Goal: Task Accomplishment & Management: Use online tool/utility

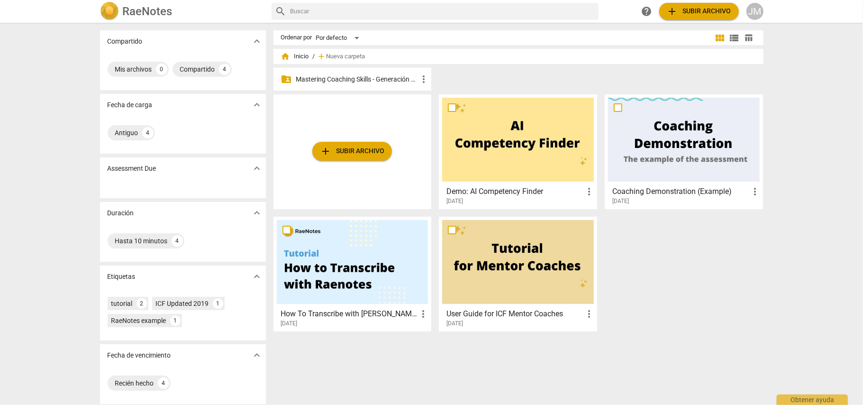
click at [349, 78] on p "Mastering Coaching Skills - Generación 32" at bounding box center [357, 79] width 122 height 10
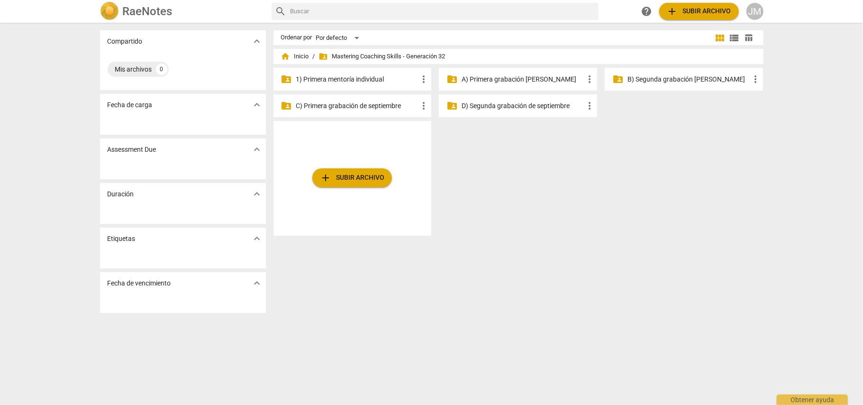
click at [666, 76] on p "B) Segunda grabación [PERSON_NAME]" at bounding box center [689, 79] width 122 height 10
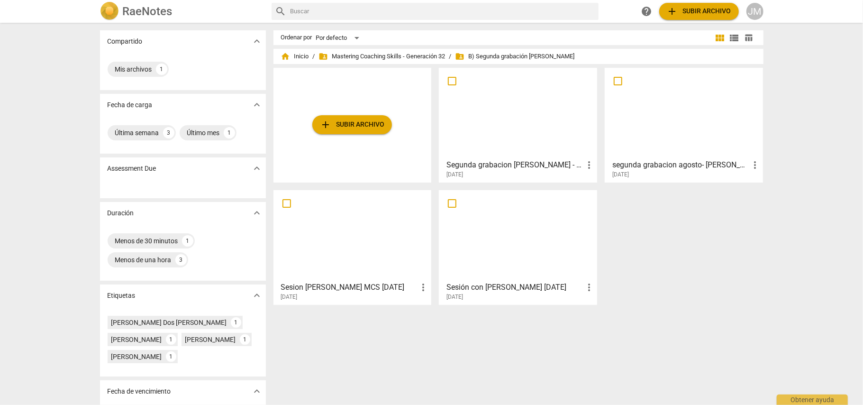
click at [551, 161] on h3 "Segunda grabacion [PERSON_NAME] - [PERSON_NAME]" at bounding box center [515, 164] width 137 height 11
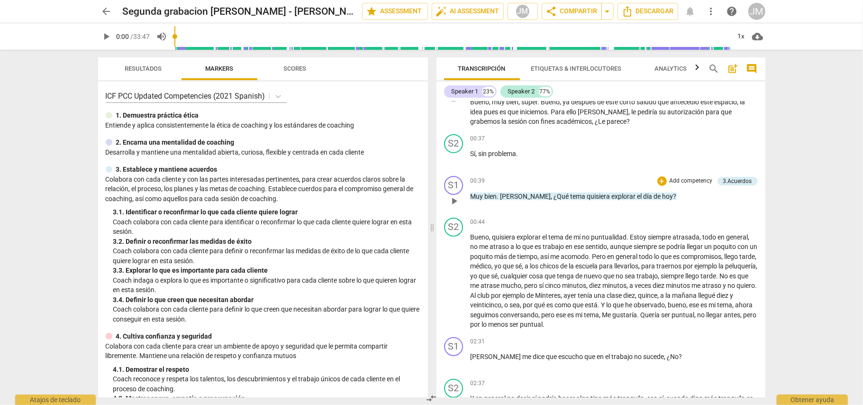
scroll to position [253, 0]
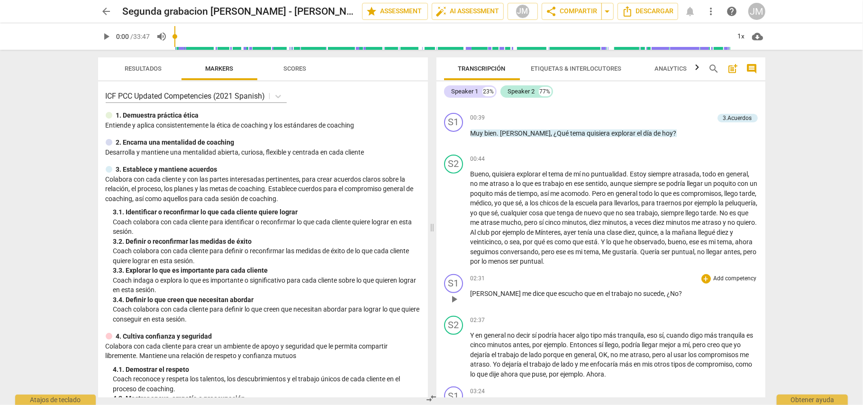
click at [730, 277] on p "Add competency" at bounding box center [735, 278] width 45 height 9
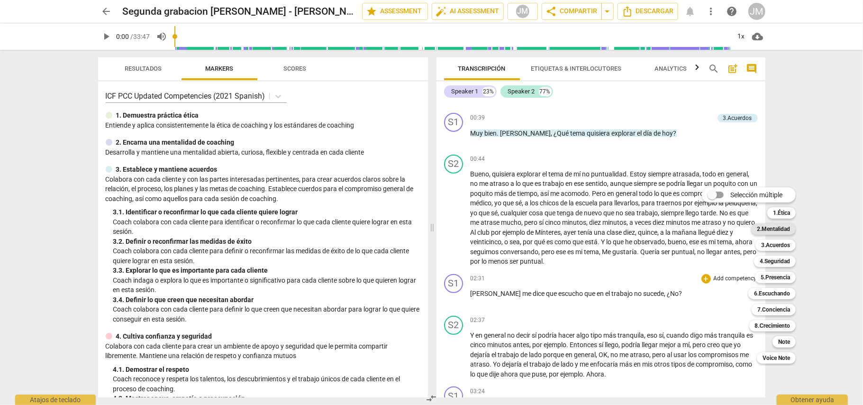
click at [781, 227] on b "2.Mentalidad" at bounding box center [773, 228] width 33 height 11
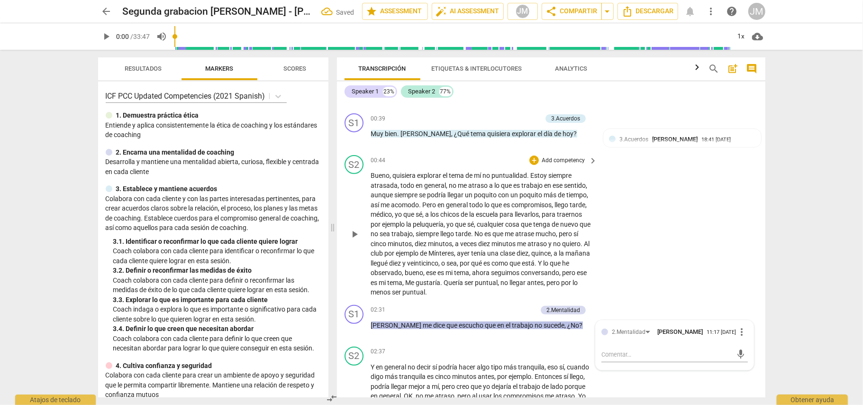
click at [718, 286] on div "S2 play_arrow pause 00:44 + Add competency keyboard_arrow_right Bueno , quisier…" at bounding box center [551, 226] width 429 height 150
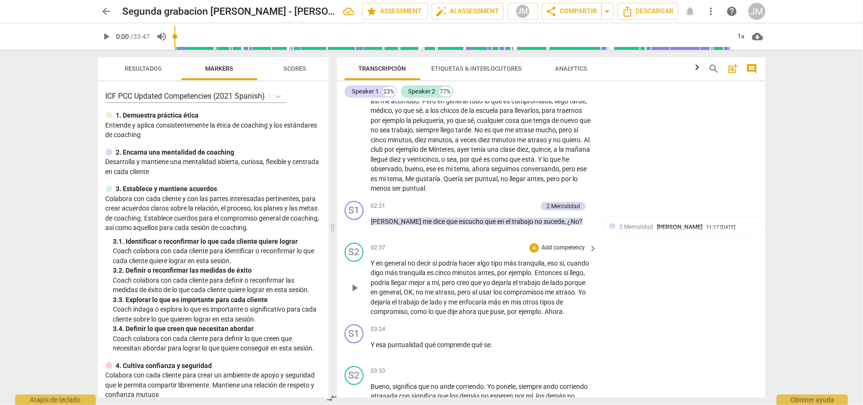
scroll to position [389, 0]
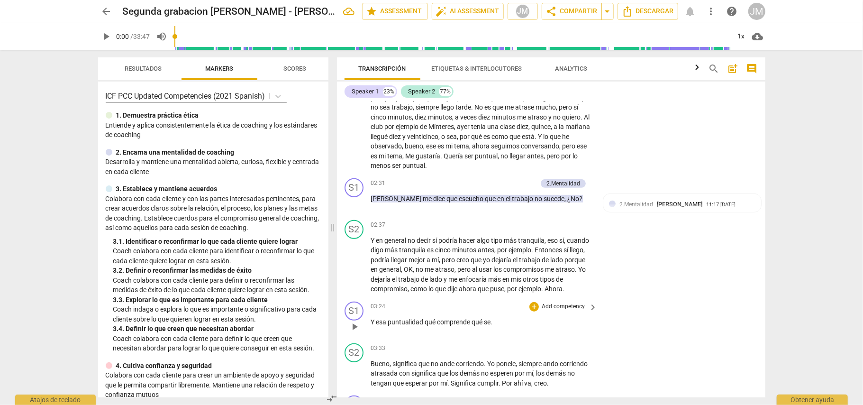
click at [575, 302] on p "Add competency" at bounding box center [563, 306] width 45 height 9
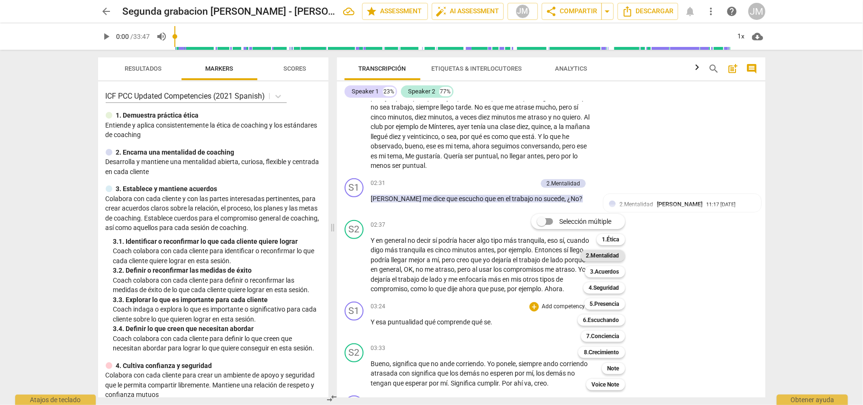
click at [611, 256] on b "2.Mentalidad" at bounding box center [602, 255] width 33 height 11
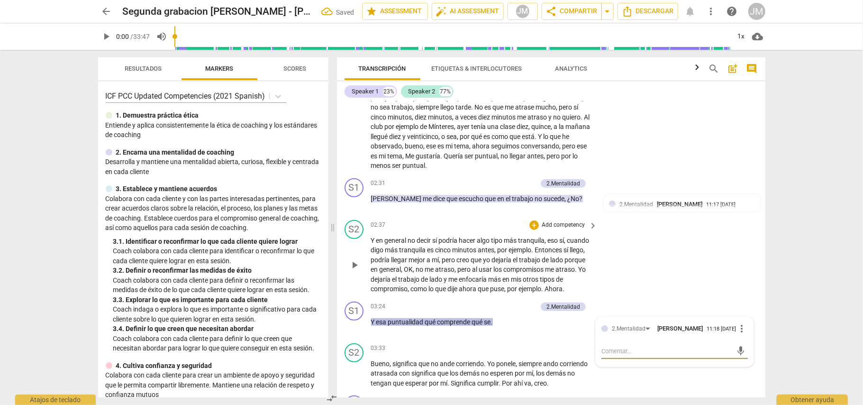
click at [723, 257] on div "S2 play_arrow pause 02:37 + Add competency keyboard_arrow_right Y en general no…" at bounding box center [551, 257] width 429 height 82
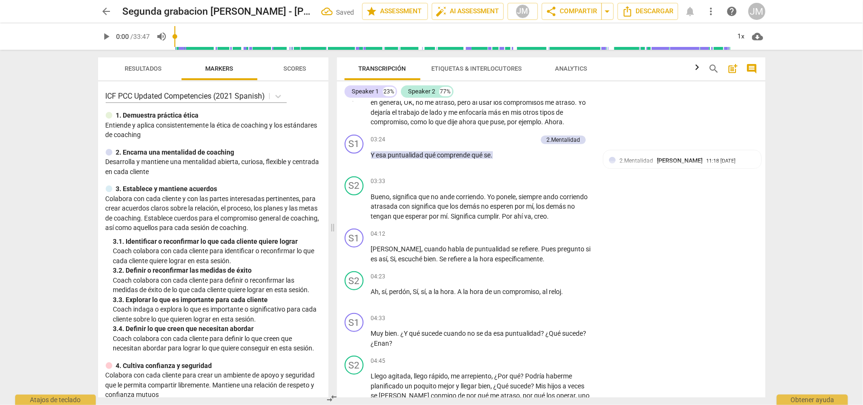
scroll to position [579, 0]
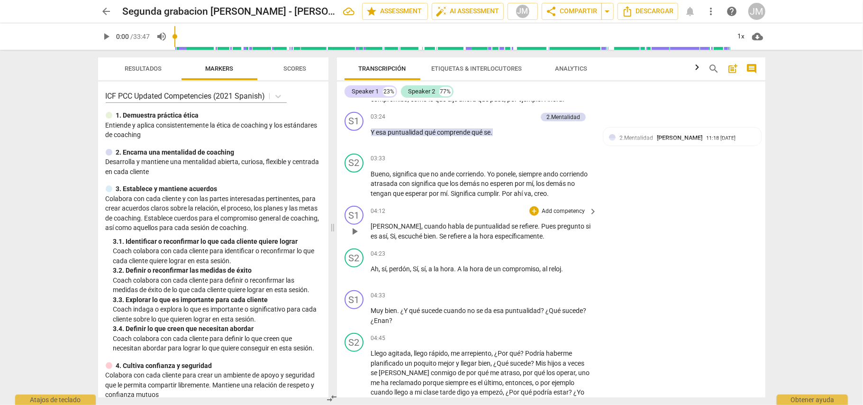
click at [575, 207] on p "Add competency" at bounding box center [563, 211] width 45 height 9
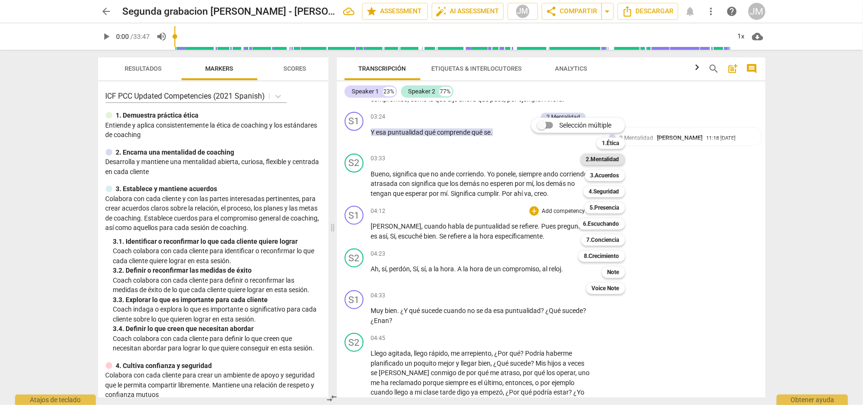
click at [613, 157] on b "2.Mentalidad" at bounding box center [602, 159] width 33 height 11
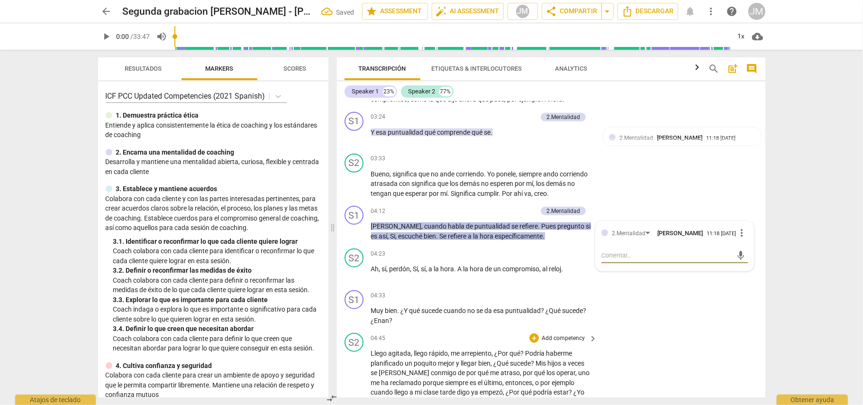
click at [684, 329] on div "S2 play_arrow pause 04:45 + Add competency keyboard_arrow_right Llego agitada ,…" at bounding box center [551, 394] width 429 height 130
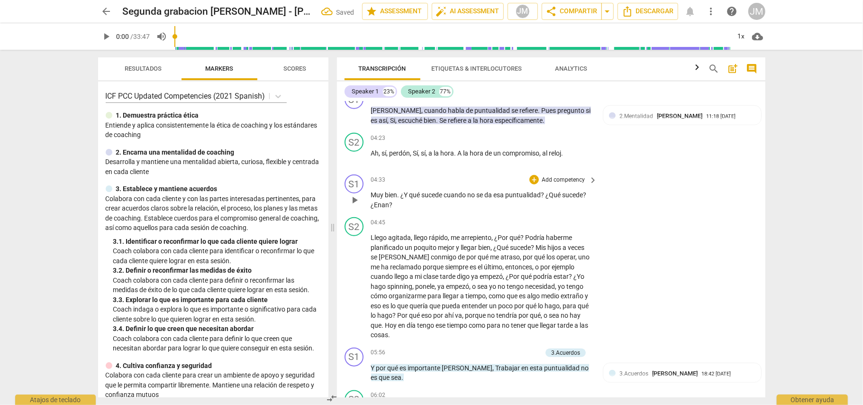
scroll to position [705, 0]
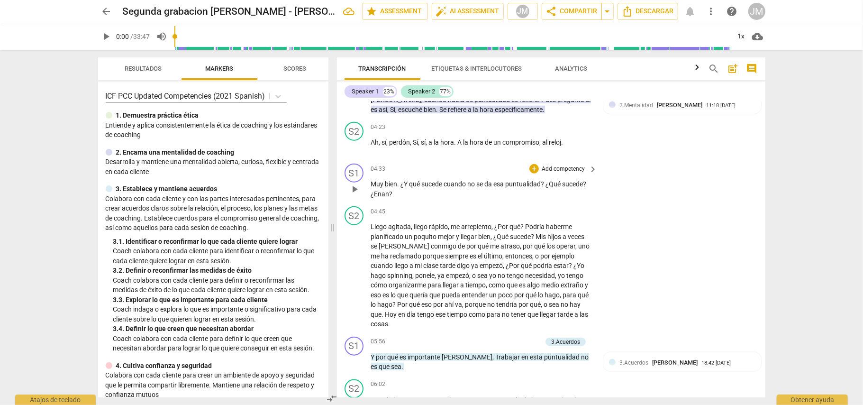
click at [557, 165] on p "Add competency" at bounding box center [563, 169] width 45 height 9
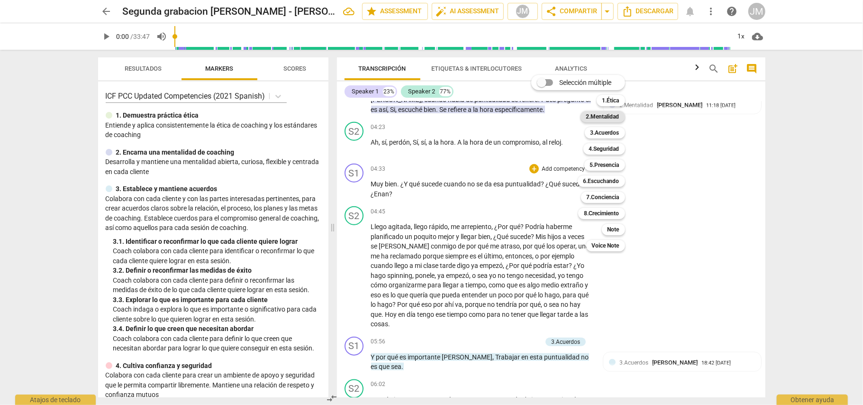
click at [614, 114] on b "2.Mentalidad" at bounding box center [602, 116] width 33 height 11
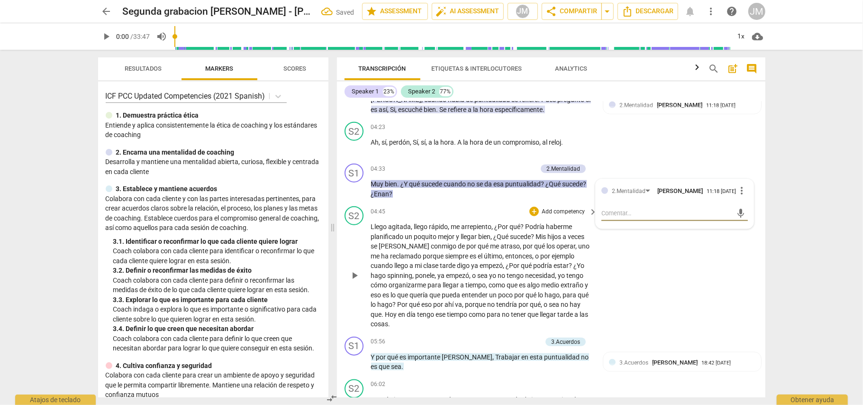
click at [663, 264] on div "S2 play_arrow pause 04:45 + Add competency keyboard_arrow_right Llego agitada ,…" at bounding box center [551, 267] width 429 height 130
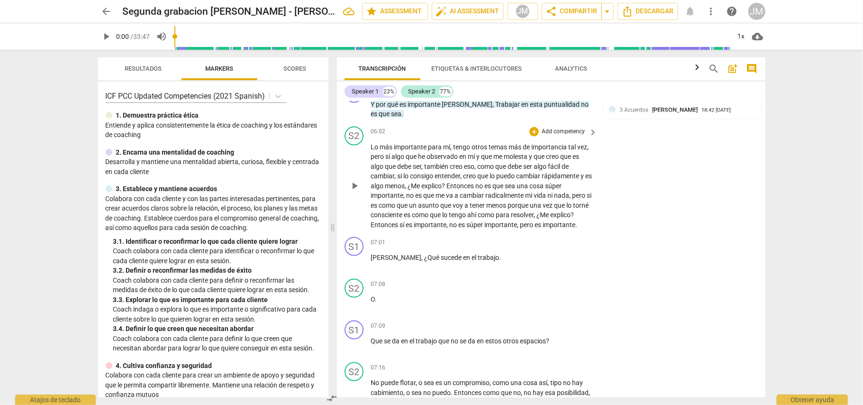
scroll to position [1021, 0]
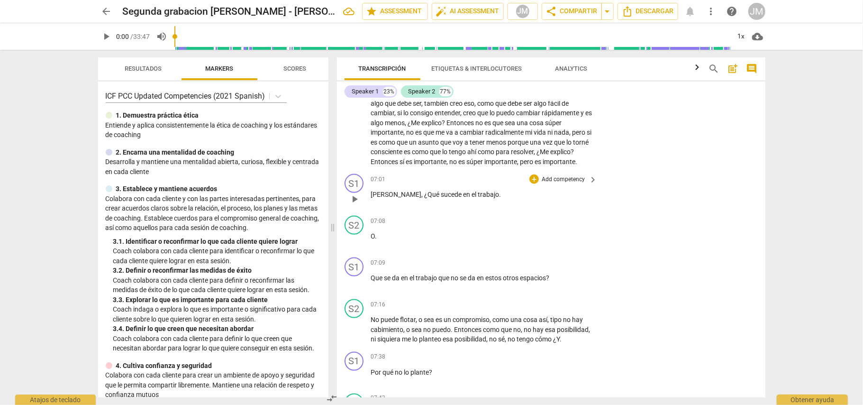
click at [569, 184] on p "Add competency" at bounding box center [563, 179] width 45 height 9
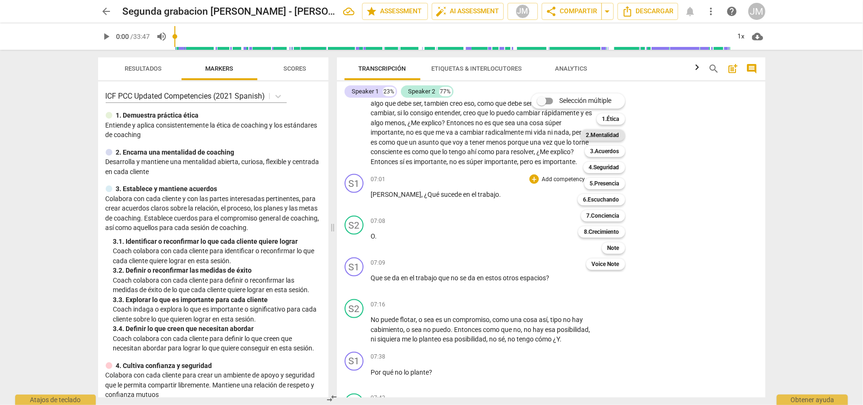
click at [612, 132] on b "2.Mentalidad" at bounding box center [602, 134] width 33 height 11
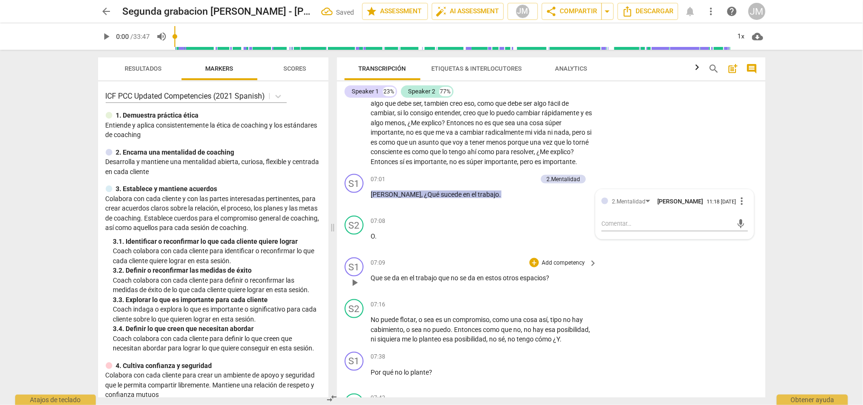
click at [679, 283] on div "S1 play_arrow pause 07:09 + Add competency keyboard_arrow_right Que se da en el…" at bounding box center [551, 275] width 429 height 42
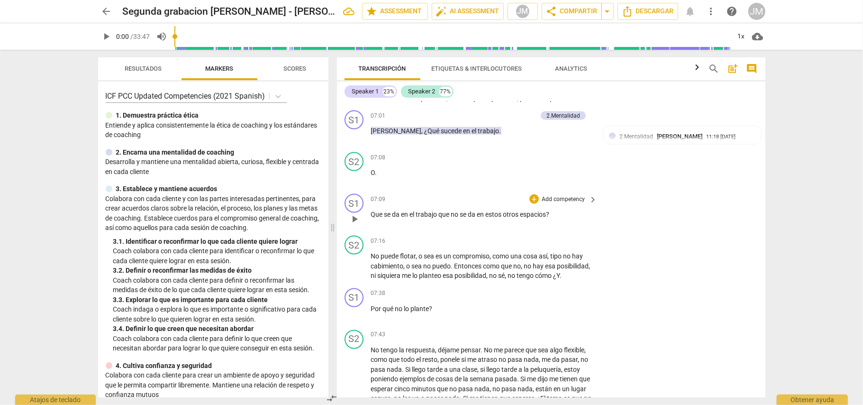
click at [560, 198] on p "Add competency" at bounding box center [563, 199] width 45 height 9
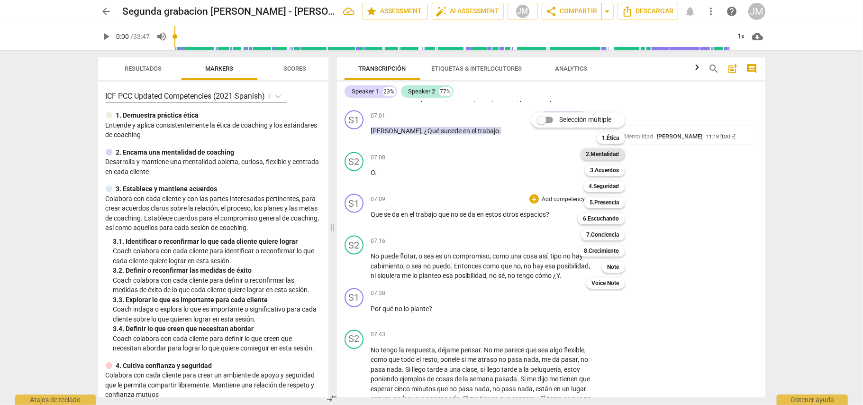
click at [605, 148] on b "2.Mentalidad" at bounding box center [602, 153] width 33 height 11
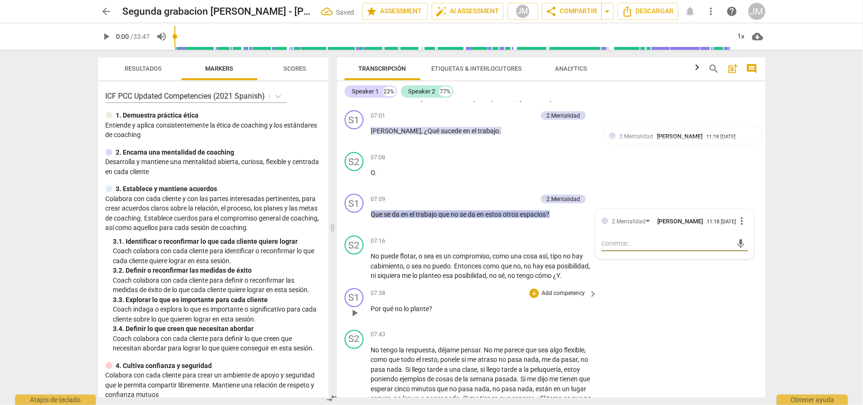
click at [653, 316] on div "S1 play_arrow pause 07:38 + Add competency keyboard_arrow_right Por qué no lo p…" at bounding box center [551, 305] width 429 height 42
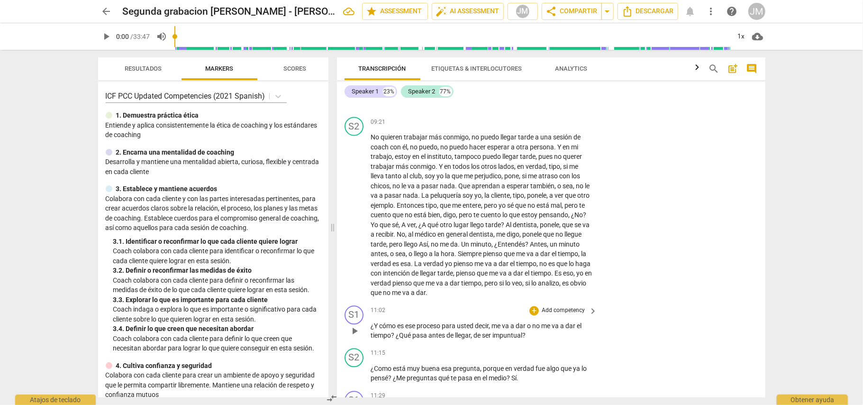
scroll to position [1400, 0]
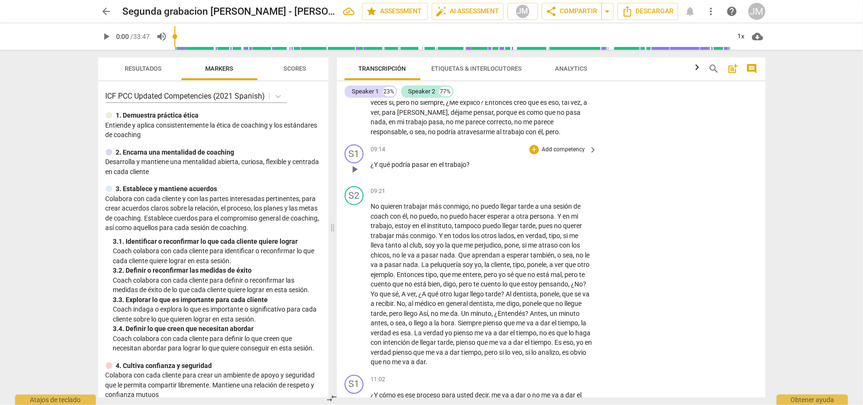
click at [566, 153] on div "+ Add competency keyboard_arrow_right" at bounding box center [563, 149] width 71 height 10
click at [566, 154] on p "Add competency" at bounding box center [563, 150] width 45 height 9
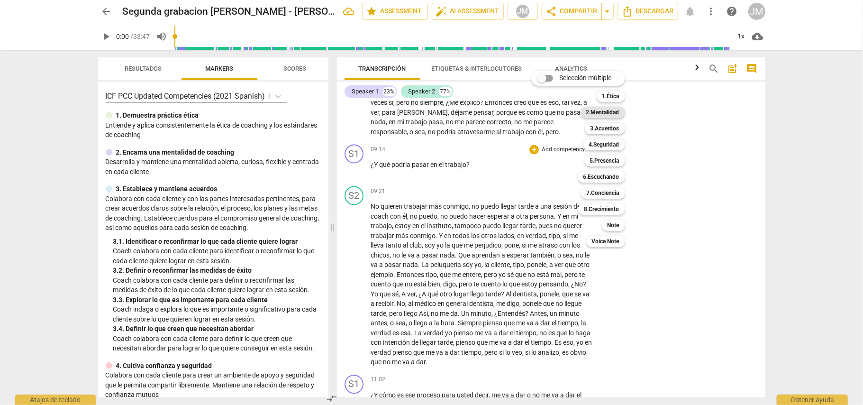
click at [608, 112] on b "2.Mentalidad" at bounding box center [602, 112] width 33 height 11
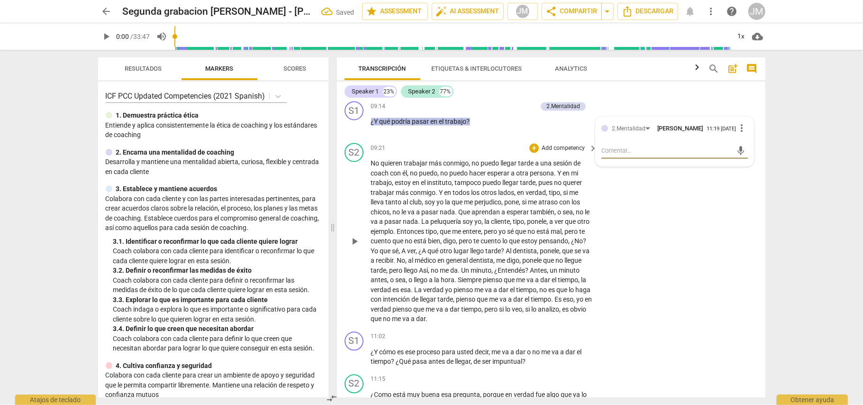
scroll to position [1527, 0]
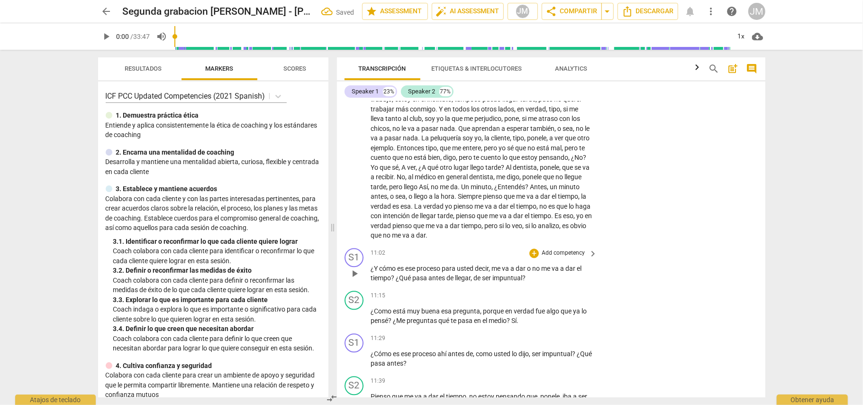
click at [575, 257] on p "Add competency" at bounding box center [563, 253] width 45 height 9
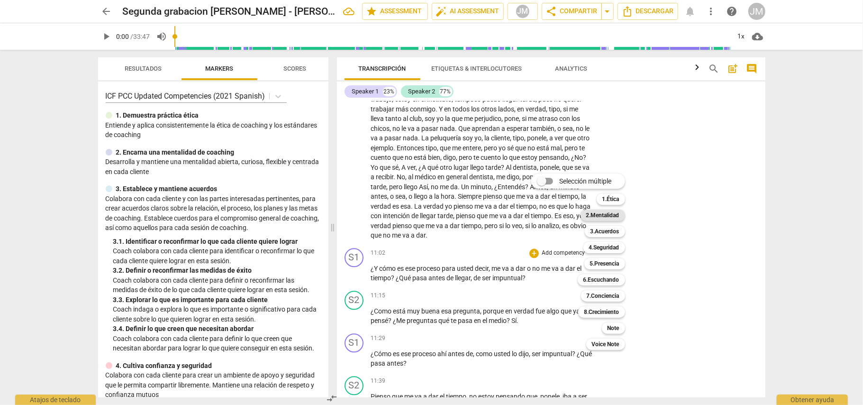
click at [609, 213] on b "2.Mentalidad" at bounding box center [602, 215] width 33 height 11
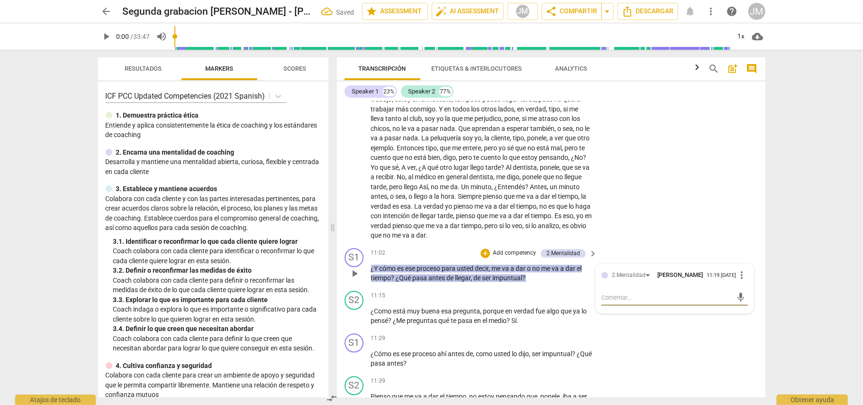
scroll to position [1590, 0]
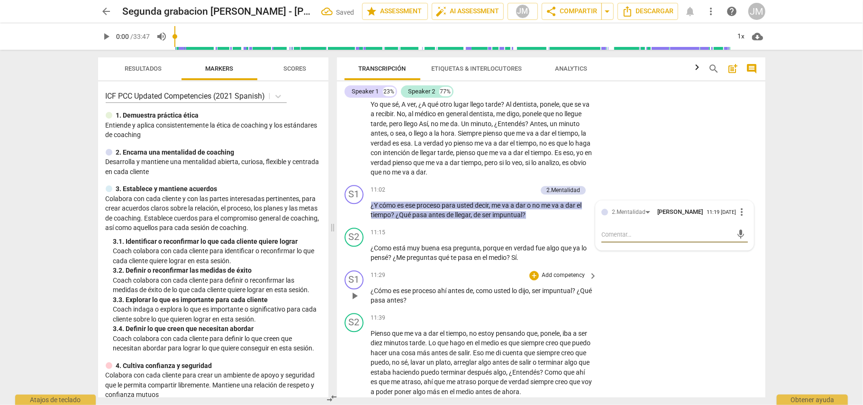
click at [675, 309] on div "S1 play_arrow pause 11:29 + Add competency keyboard_arrow_right ¿Cómo es ese pr…" at bounding box center [551, 287] width 429 height 43
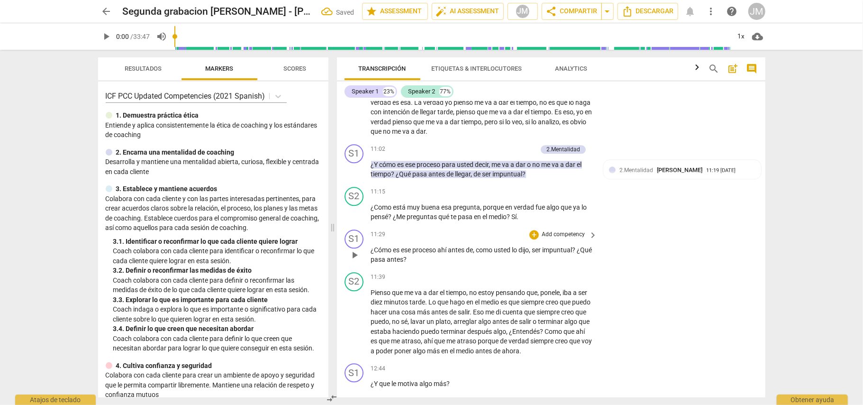
scroll to position [1653, 0]
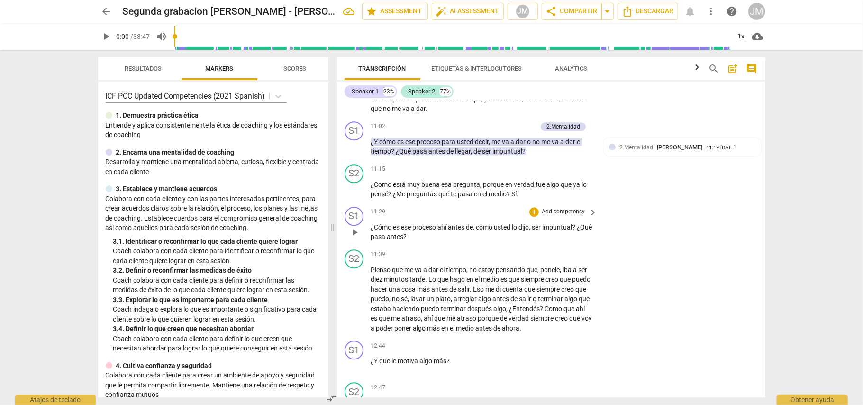
click at [558, 216] on p "Add competency" at bounding box center [563, 212] width 45 height 9
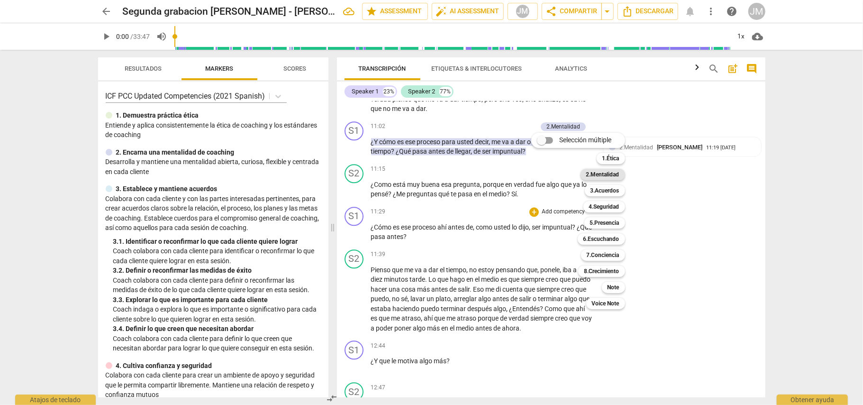
click at [612, 173] on b "2.Mentalidad" at bounding box center [602, 174] width 33 height 11
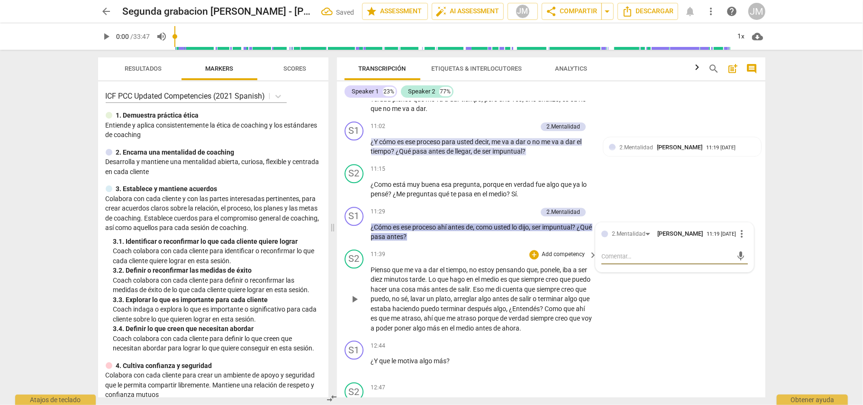
click at [656, 322] on div "S2 play_arrow pause 11:39 + Add competency keyboard_arrow_right Pienso que me v…" at bounding box center [551, 291] width 429 height 91
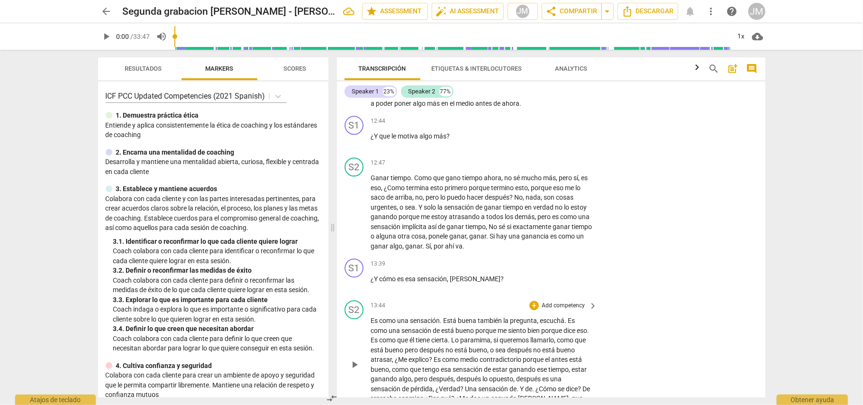
scroll to position [1906, 0]
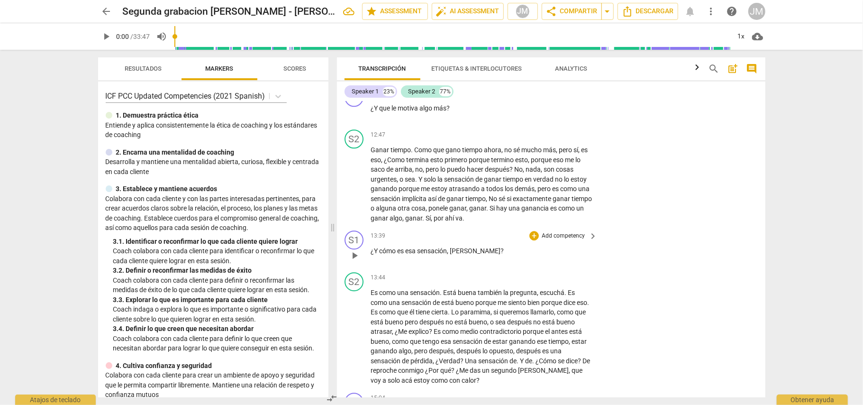
click at [569, 240] on p "Add competency" at bounding box center [563, 236] width 45 height 9
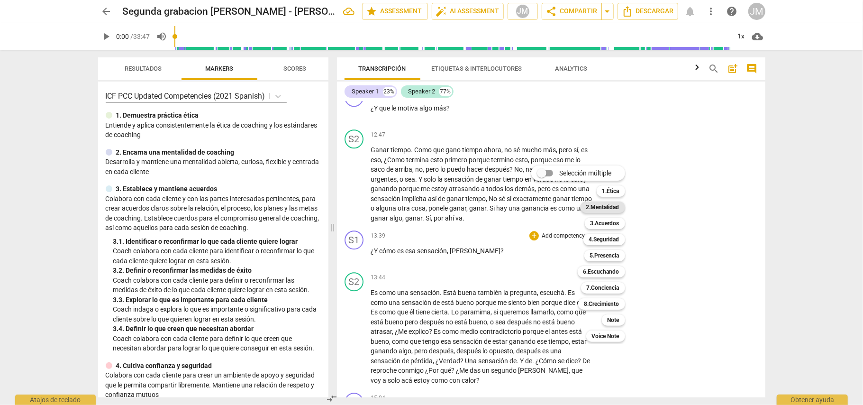
click at [608, 205] on b "2.Mentalidad" at bounding box center [602, 206] width 33 height 11
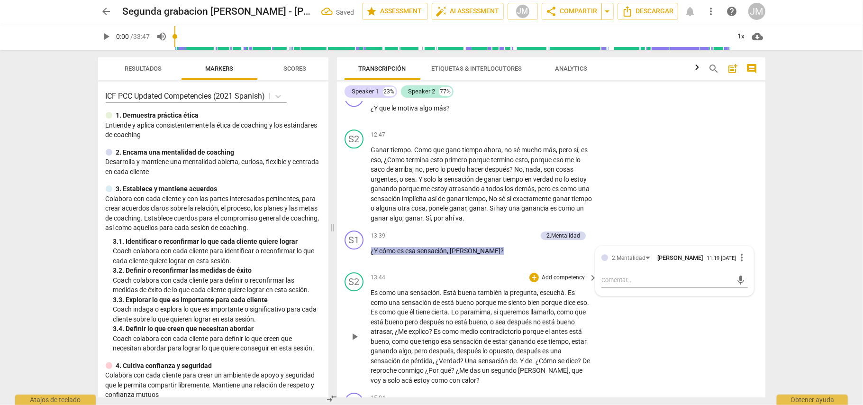
click at [654, 342] on div "S2 play_arrow pause 13:44 + Add competency keyboard_arrow_right Es como una sen…" at bounding box center [551, 328] width 429 height 120
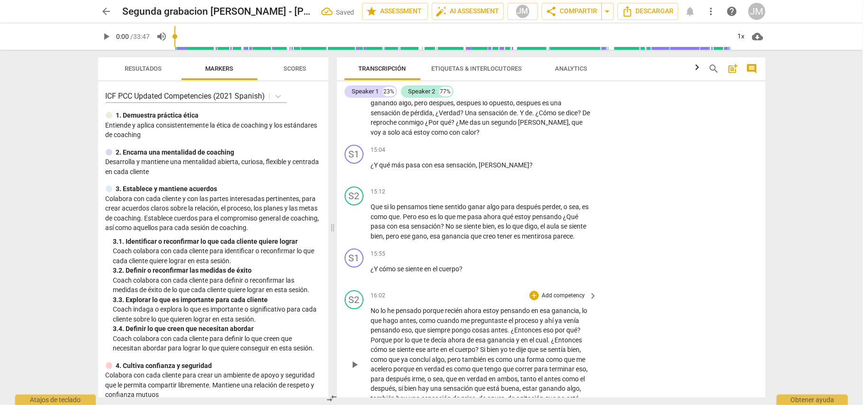
scroll to position [2159, 0]
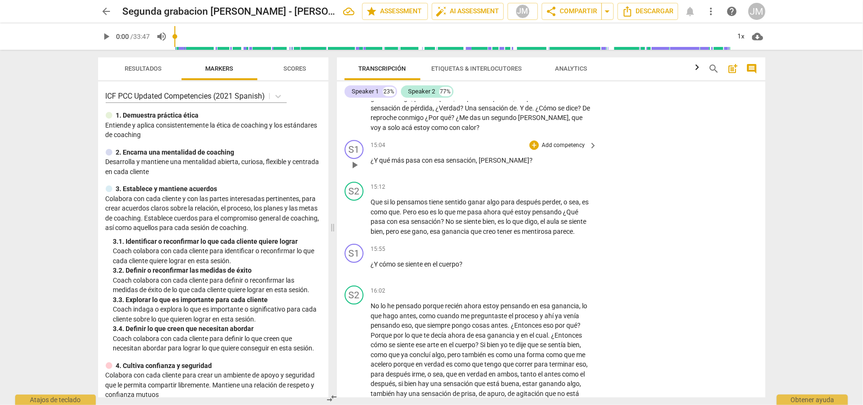
click at [564, 150] on p "Add competency" at bounding box center [563, 145] width 45 height 9
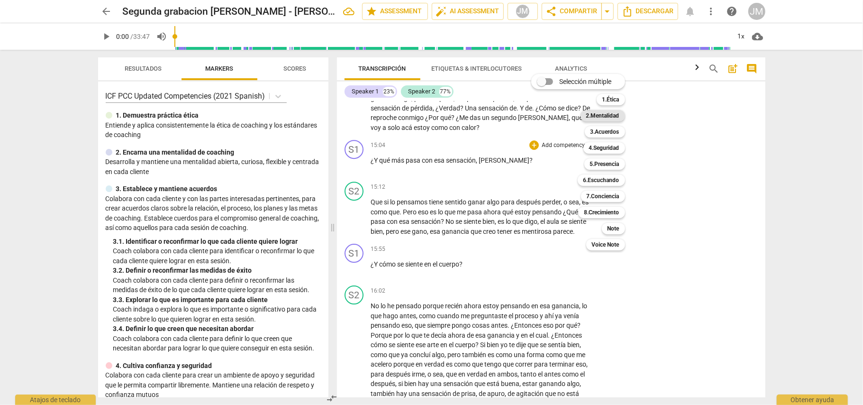
click at [605, 115] on b "2.Mentalidad" at bounding box center [602, 115] width 33 height 11
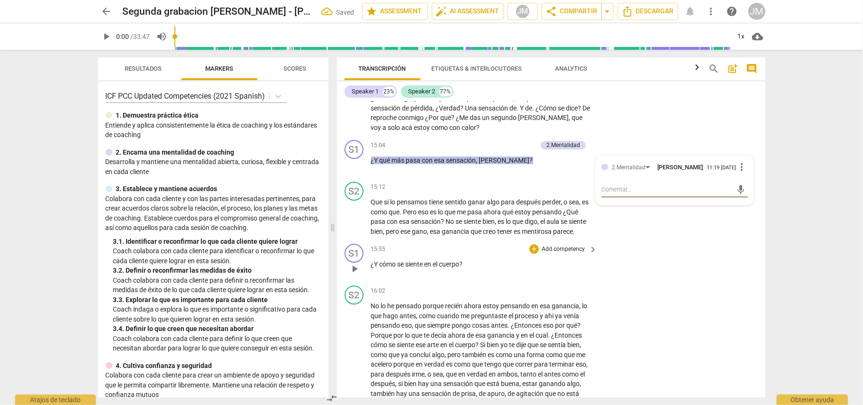
click at [650, 282] on div "S1 play_arrow pause 15:55 + Add competency keyboard_arrow_right ¿Y cómo se sien…" at bounding box center [551, 261] width 429 height 42
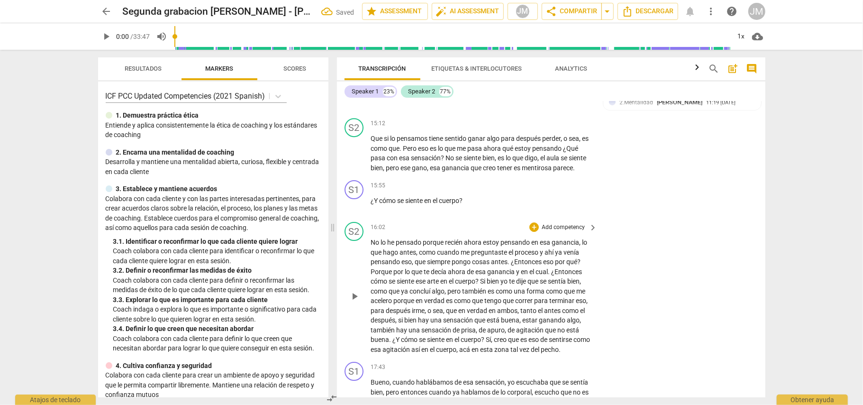
scroll to position [2285, 0]
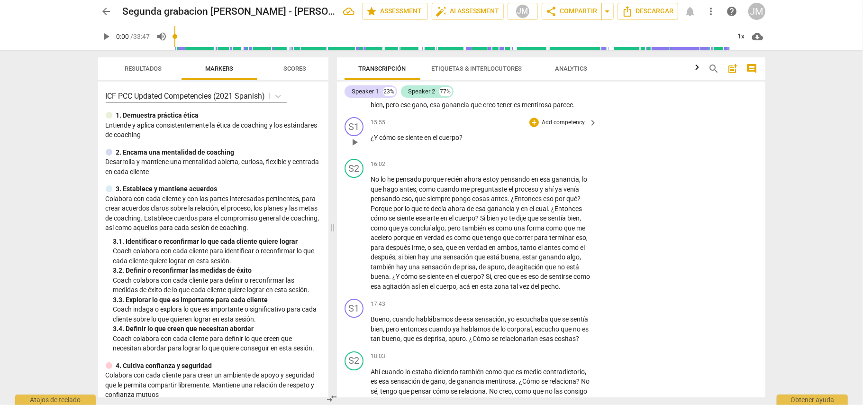
click at [547, 127] on p "Add competency" at bounding box center [563, 123] width 45 height 9
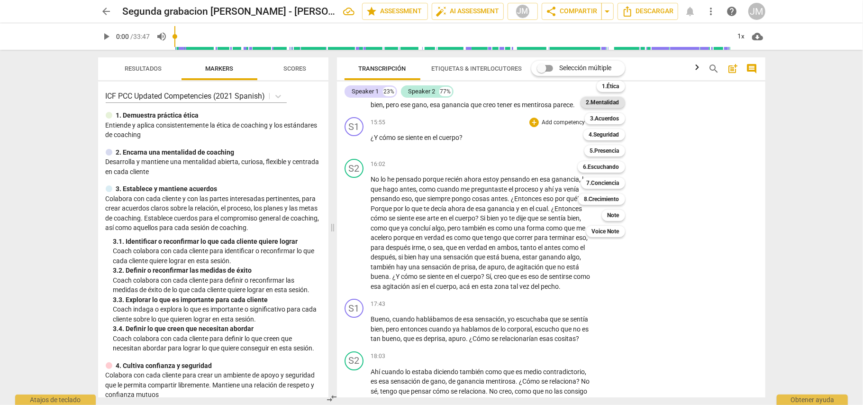
click at [610, 100] on b "2.Mentalidad" at bounding box center [602, 102] width 33 height 11
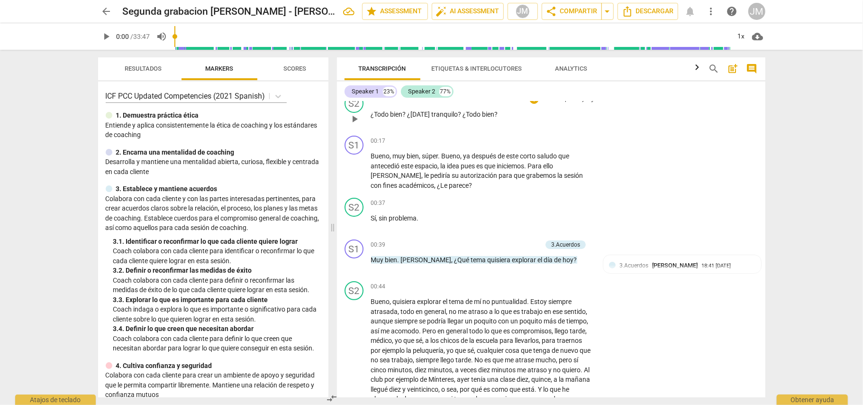
scroll to position [0, 0]
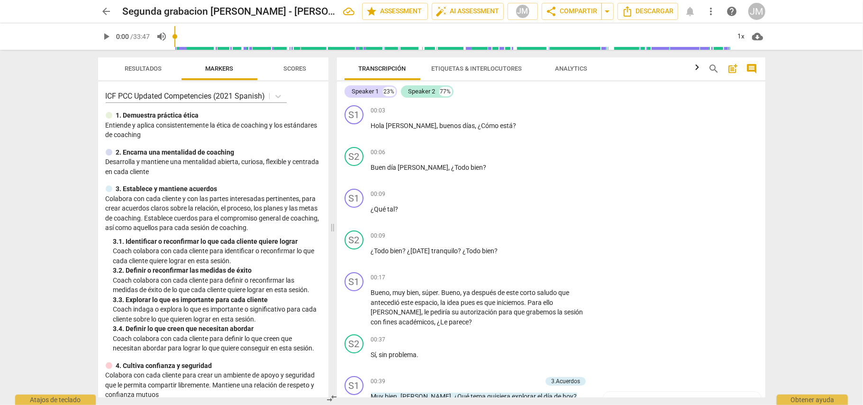
click at [101, 15] on span "arrow_back" at bounding box center [106, 11] width 11 height 11
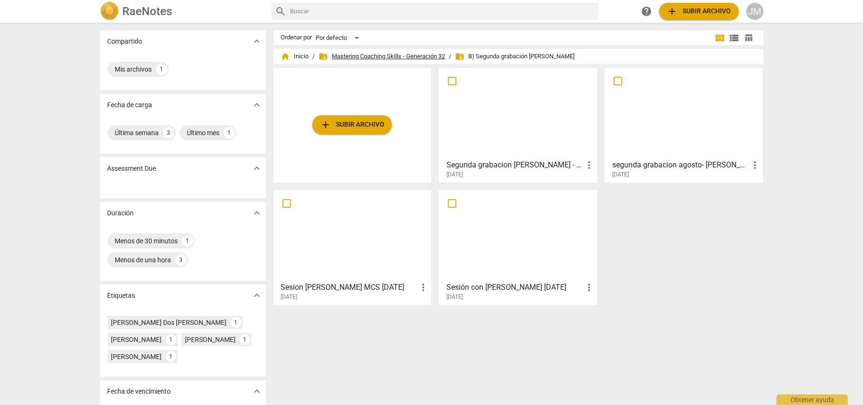
click at [397, 57] on span "folder_shared Mastering Coaching Skills - Generación 32" at bounding box center [382, 56] width 127 height 9
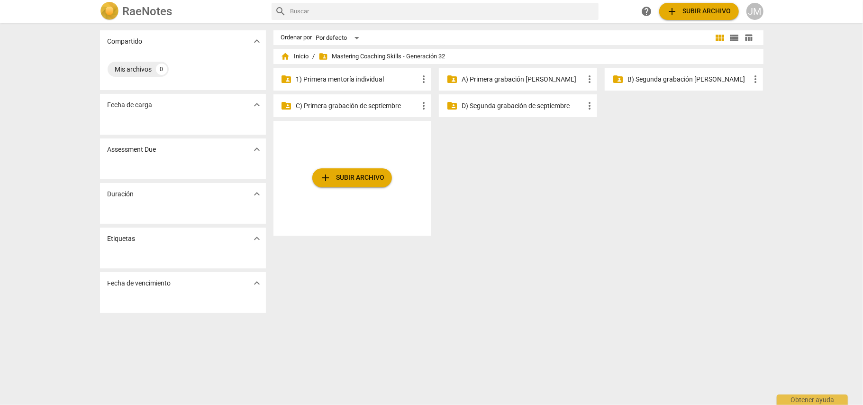
click at [535, 74] on p "A) Primera grabación [PERSON_NAME]" at bounding box center [523, 79] width 122 height 10
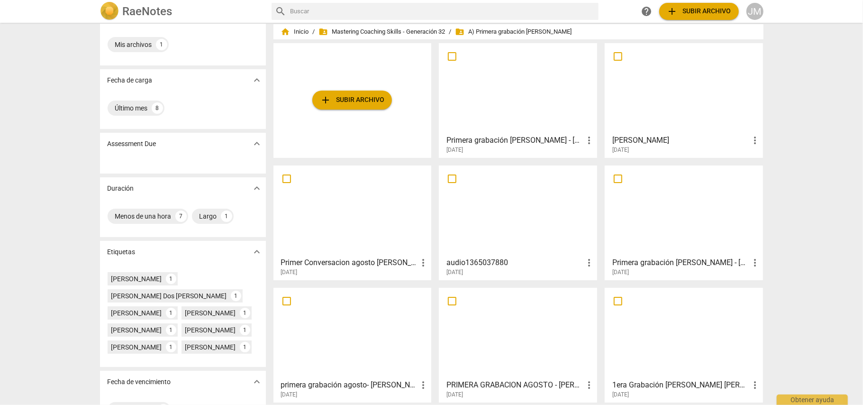
scroll to position [37, 0]
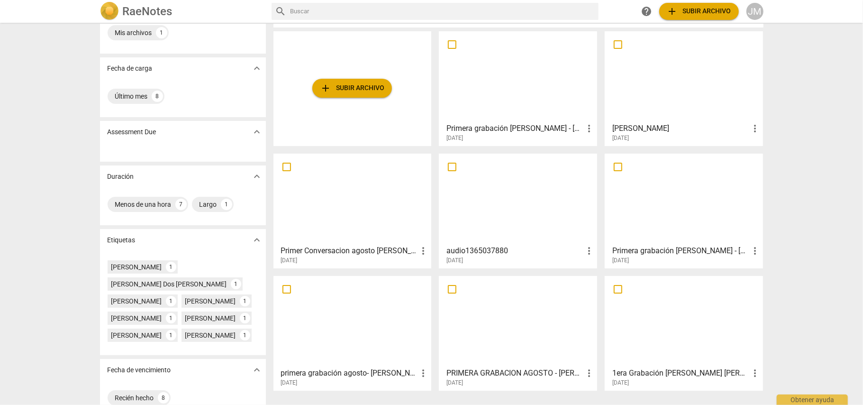
click at [694, 246] on h3 "Primera grabación [PERSON_NAME] - [PERSON_NAME]" at bounding box center [680, 250] width 137 height 11
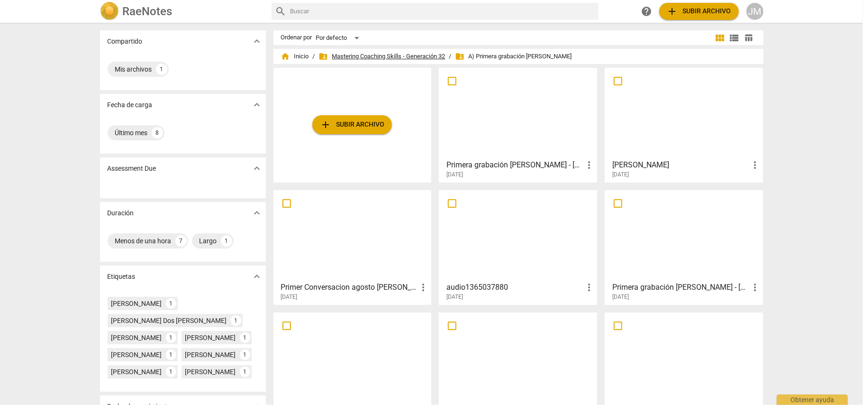
click at [429, 55] on span "folder_shared Mastering Coaching Skills - Generación 32" at bounding box center [382, 56] width 127 height 9
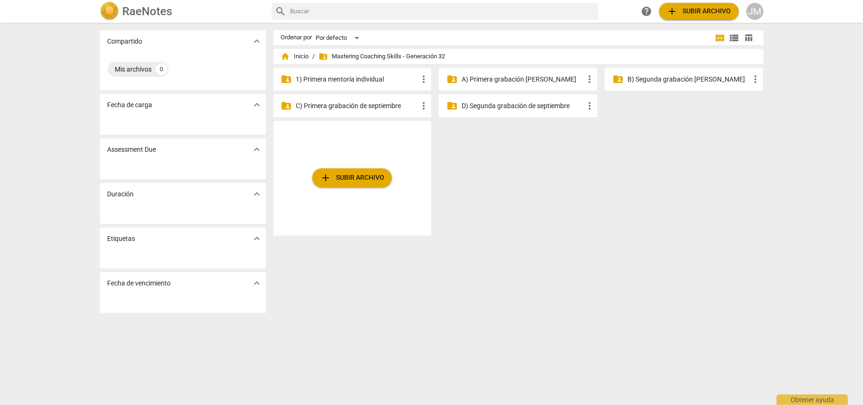
click at [676, 76] on p "B) Segunda grabación [PERSON_NAME]" at bounding box center [689, 79] width 122 height 10
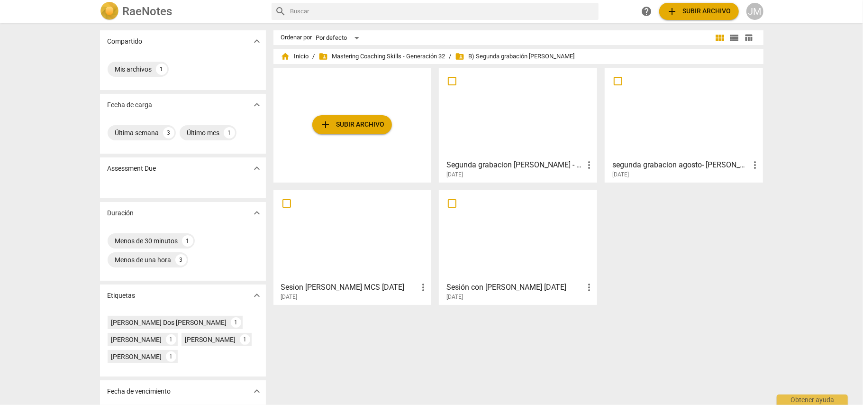
click at [510, 285] on h3 "Sesión con [PERSON_NAME] [DATE]" at bounding box center [515, 287] width 137 height 11
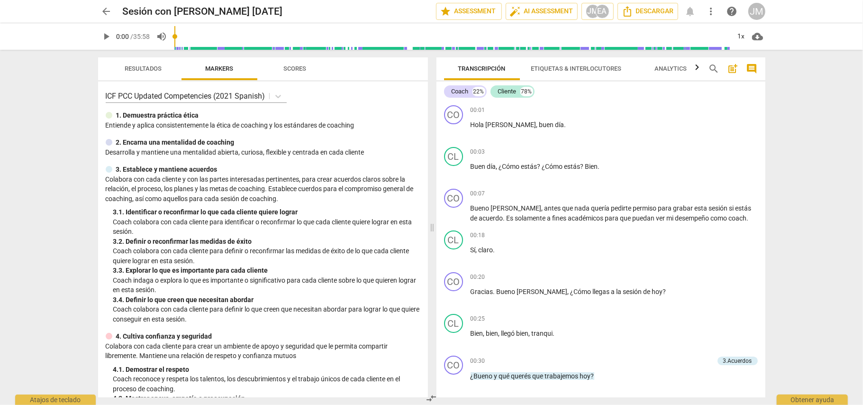
click at [109, 36] on span "play_arrow" at bounding box center [106, 36] width 11 height 11
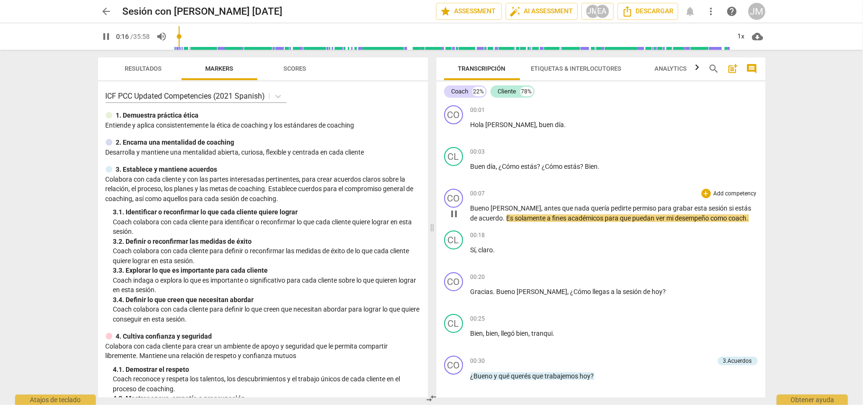
click at [726, 192] on p "Add competency" at bounding box center [735, 194] width 45 height 9
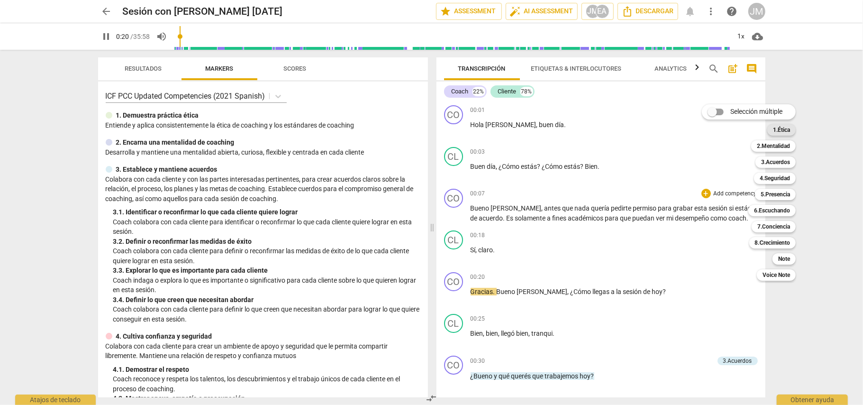
click at [786, 129] on b "1.Ética" at bounding box center [781, 129] width 17 height 11
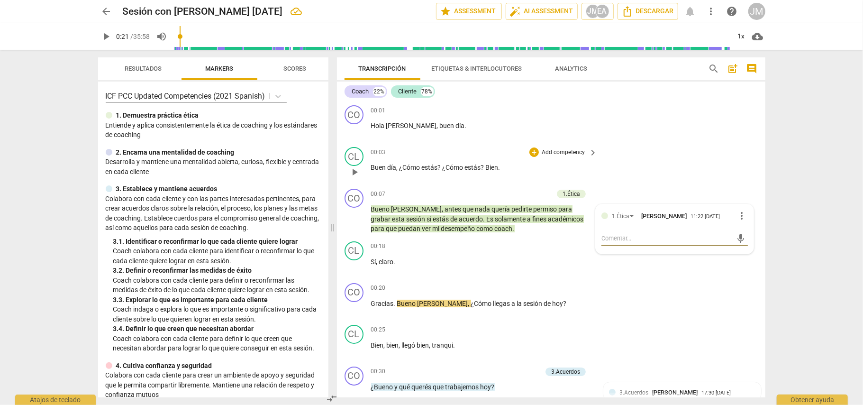
click at [657, 175] on div "CL play_arrow pause 00:03 + Add competency keyboard_arrow_right Buen día , ¿Cóm…" at bounding box center [551, 164] width 429 height 42
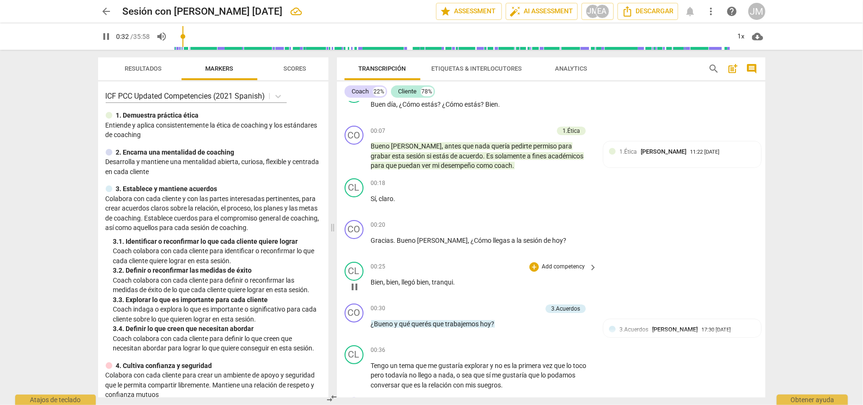
scroll to position [126, 0]
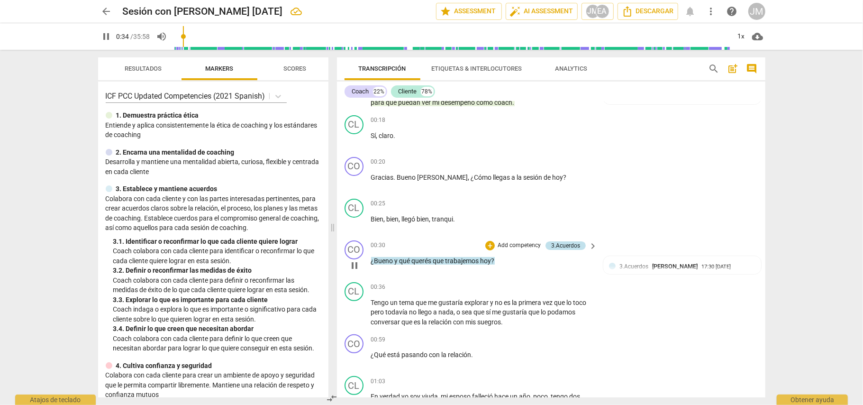
click at [564, 241] on div "3.Acuerdos" at bounding box center [565, 245] width 29 height 9
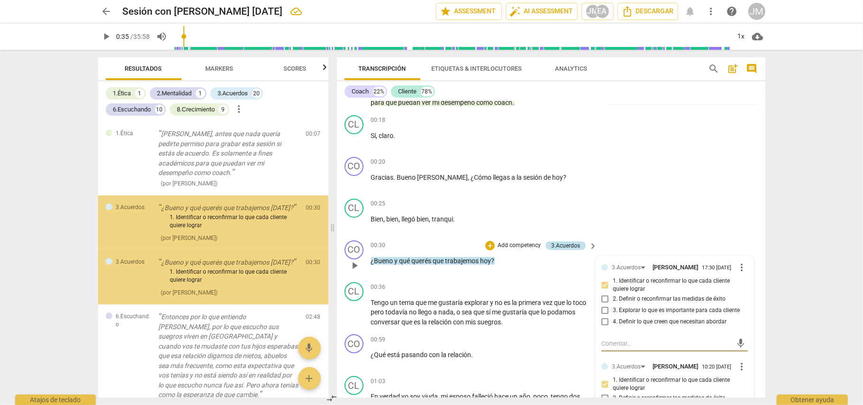
scroll to position [18, 0]
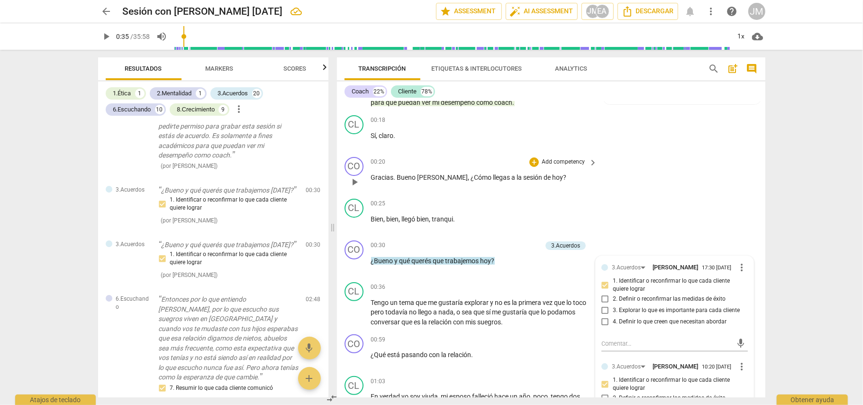
click at [637, 189] on div "CO play_arrow pause 00:20 + Add competency keyboard_arrow_right Gracias . [PERS…" at bounding box center [551, 174] width 429 height 42
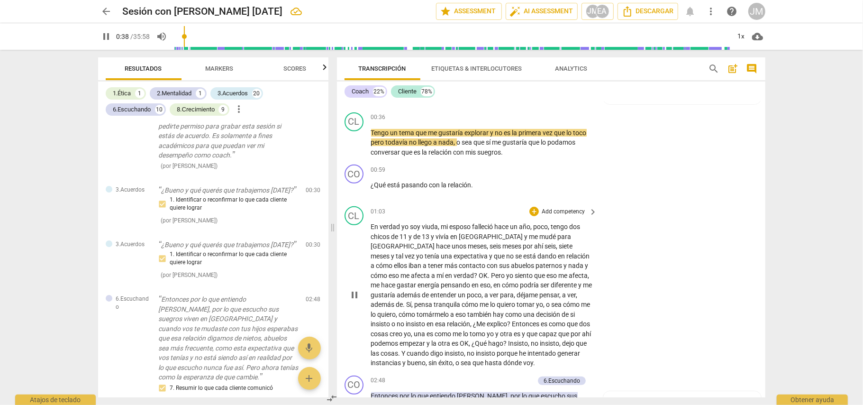
scroll to position [316, 0]
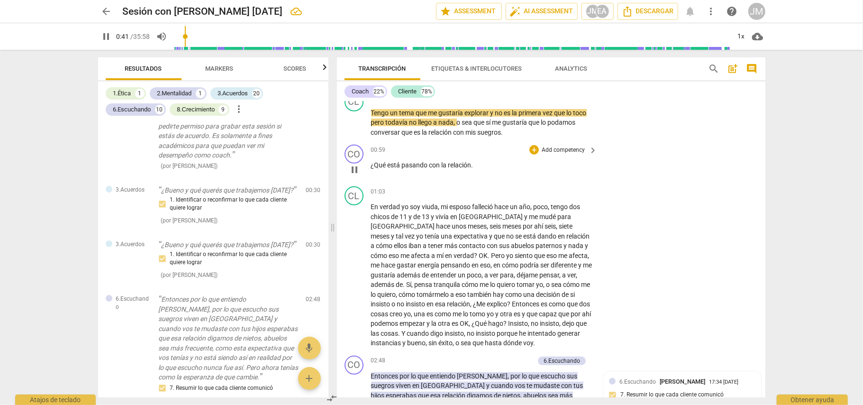
click at [555, 146] on p "Add competency" at bounding box center [563, 150] width 45 height 9
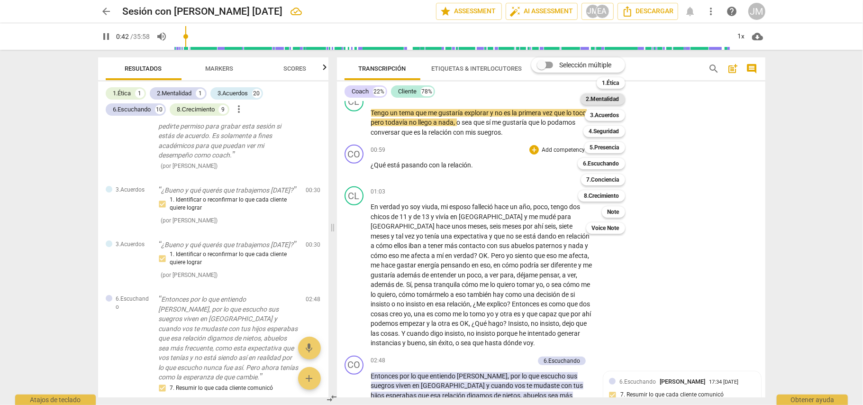
click at [608, 100] on b "2.Mentalidad" at bounding box center [602, 98] width 33 height 11
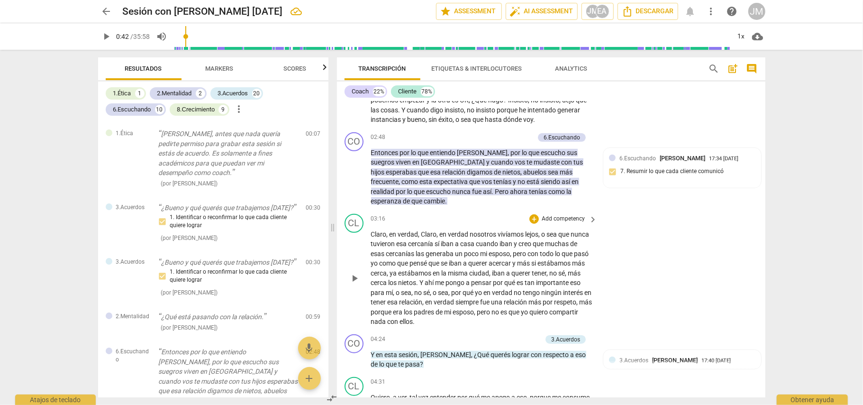
scroll to position [569, 0]
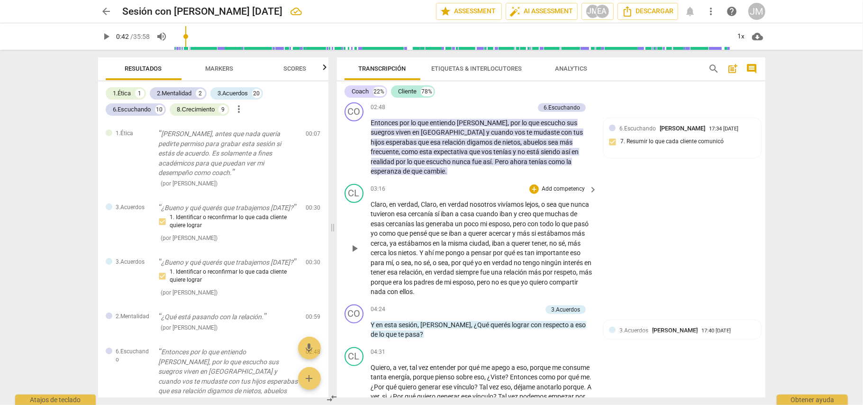
click at [566, 185] on p "Add competency" at bounding box center [563, 189] width 45 height 9
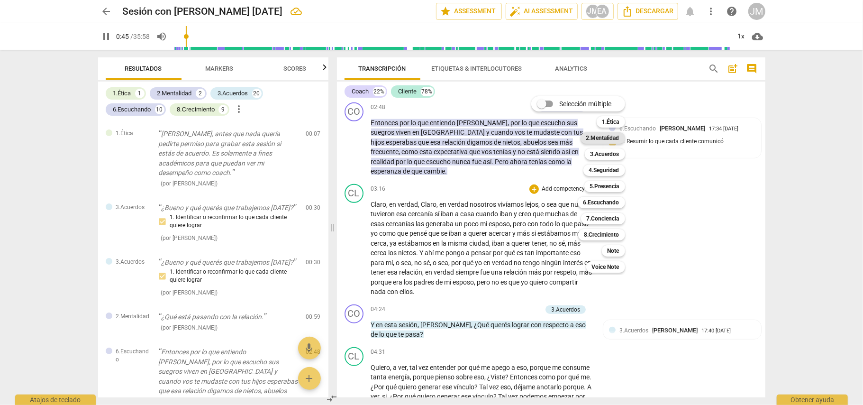
click at [609, 137] on b "2.Mentalidad" at bounding box center [602, 137] width 33 height 11
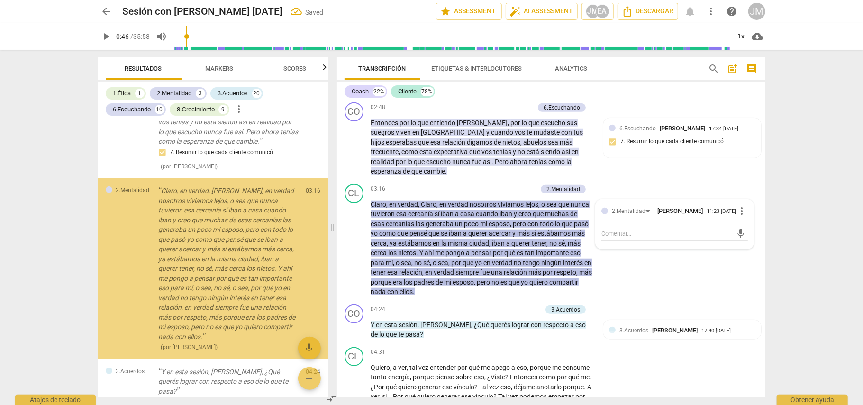
scroll to position [298, 0]
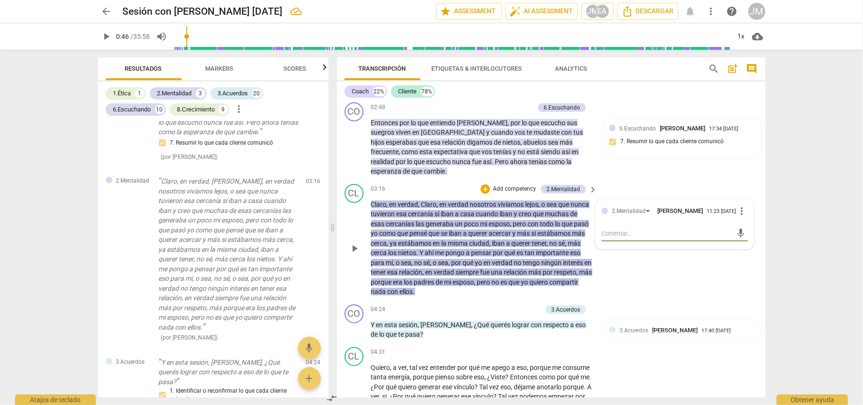
click at [742, 210] on span "more_vert" at bounding box center [742, 210] width 11 height 11
click at [755, 223] on li "Borrar" at bounding box center [749, 226] width 33 height 18
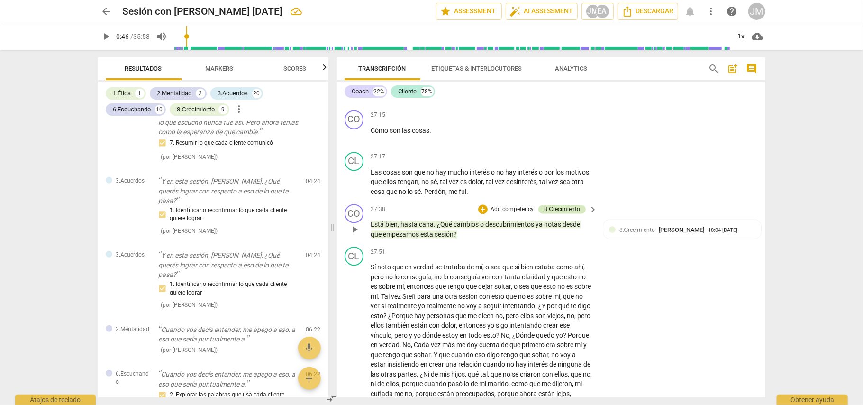
scroll to position [4027, 0]
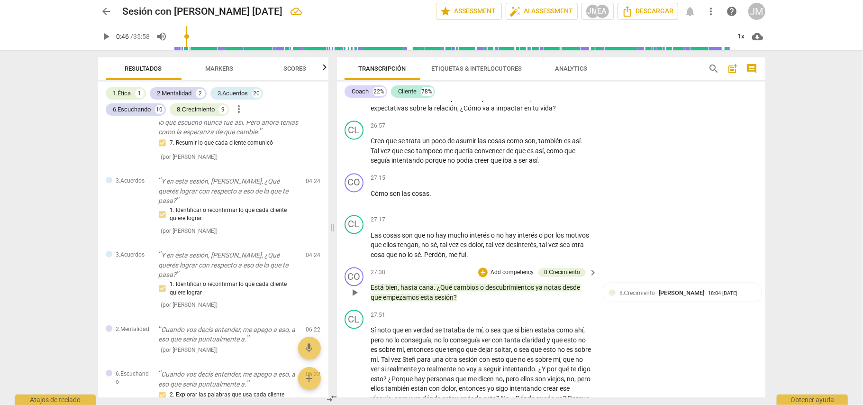
click at [521, 277] on p "Add competency" at bounding box center [512, 272] width 45 height 9
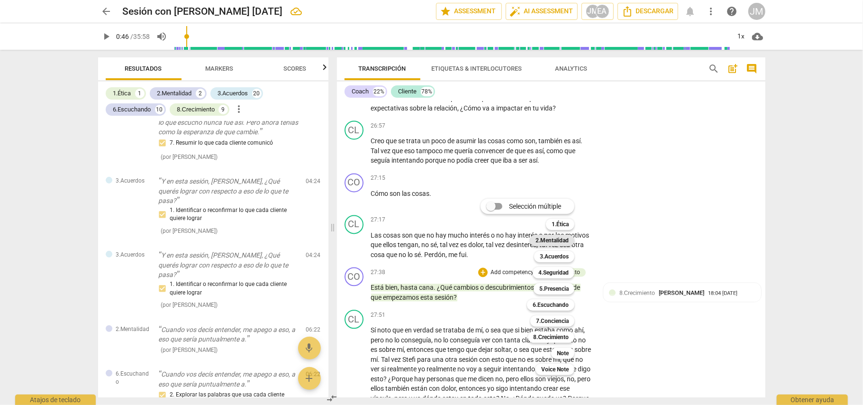
click at [562, 241] on b "2.Mentalidad" at bounding box center [552, 240] width 33 height 11
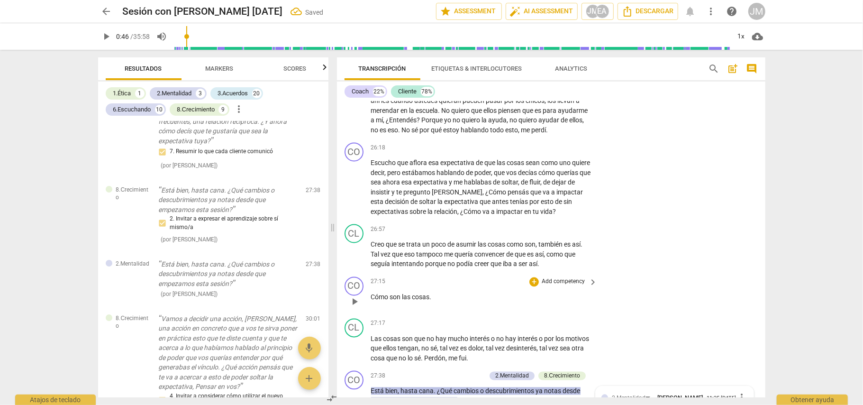
scroll to position [3901, 0]
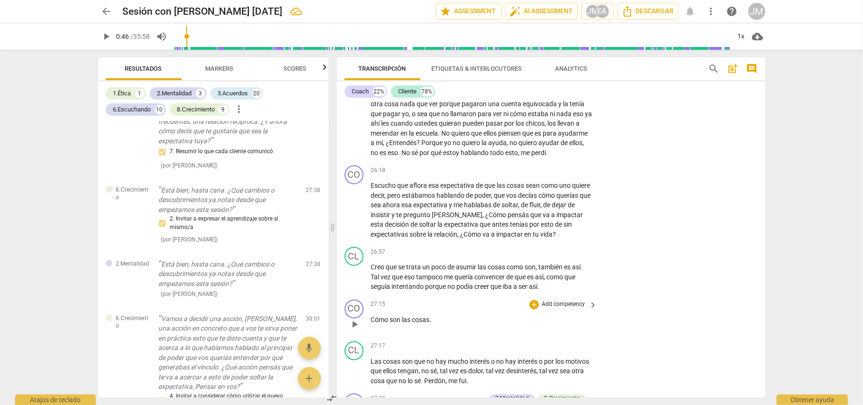
click at [565, 309] on p "Add competency" at bounding box center [563, 305] width 45 height 9
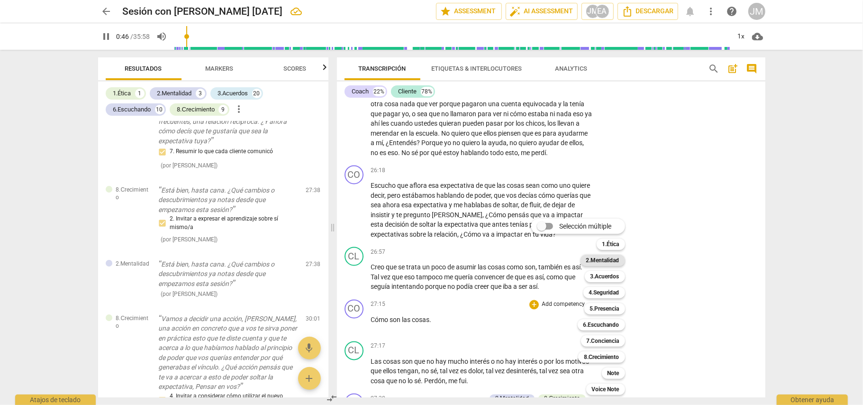
click at [614, 259] on b "2.Mentalidad" at bounding box center [602, 260] width 33 height 11
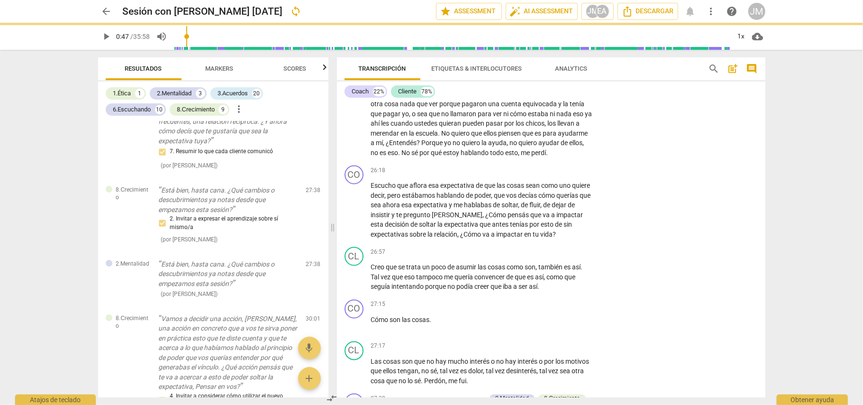
type input "47"
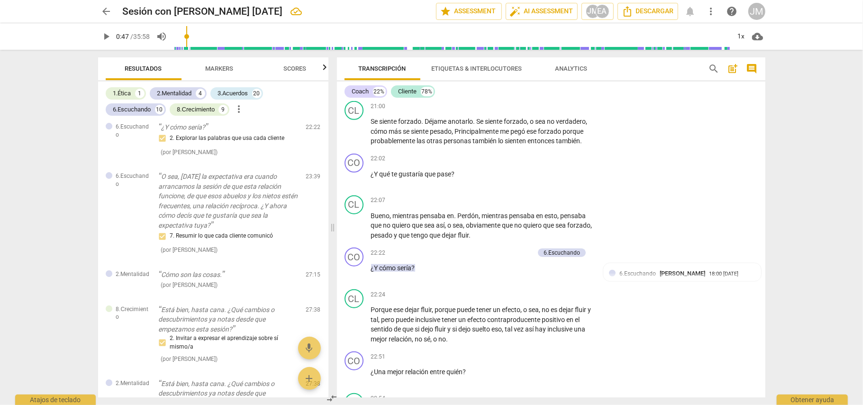
scroll to position [3079, 0]
